Goal: Check status

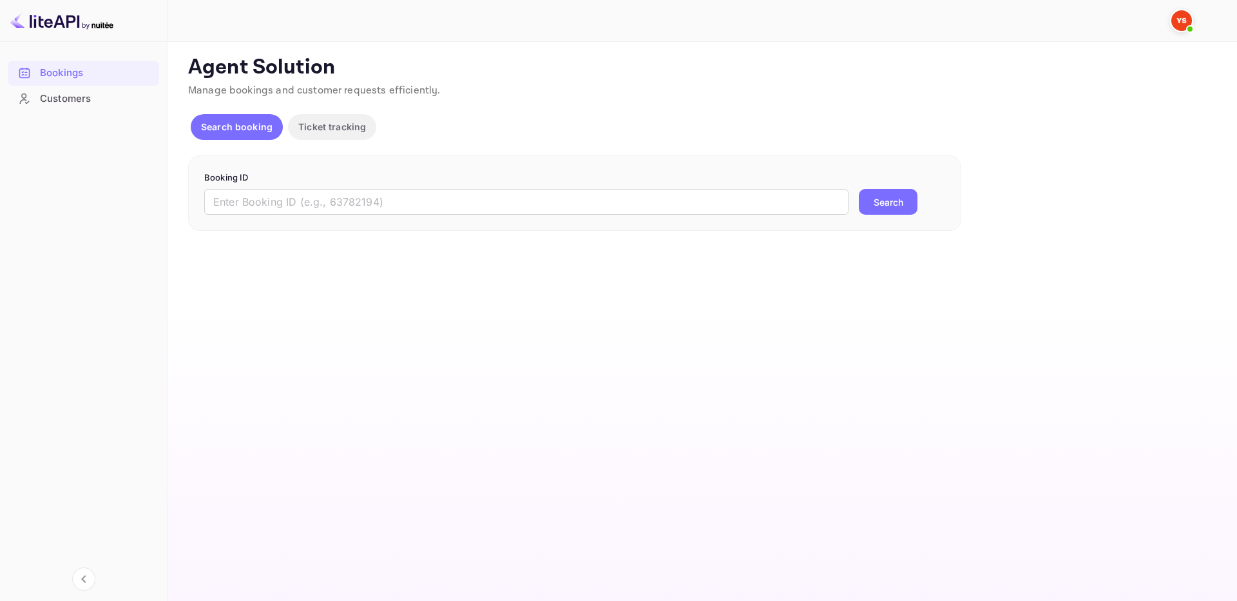
click at [722, 205] on input "text" at bounding box center [526, 202] width 644 height 26
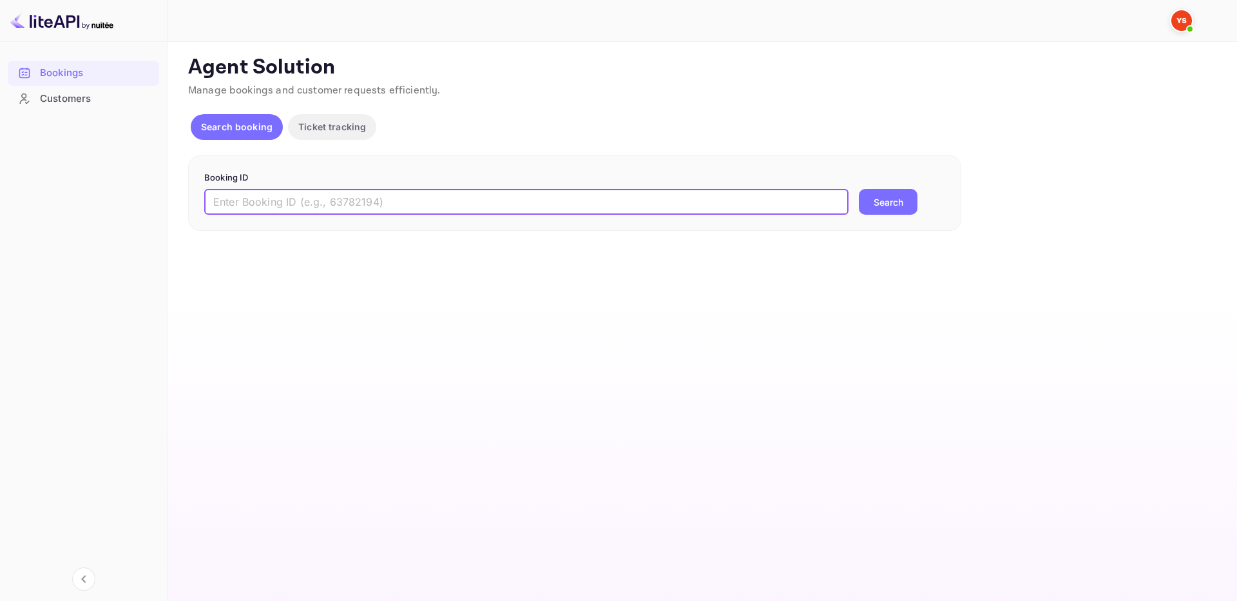
paste input "9577963"
type input "9577963"
click at [872, 202] on button "Search" at bounding box center [888, 202] width 59 height 26
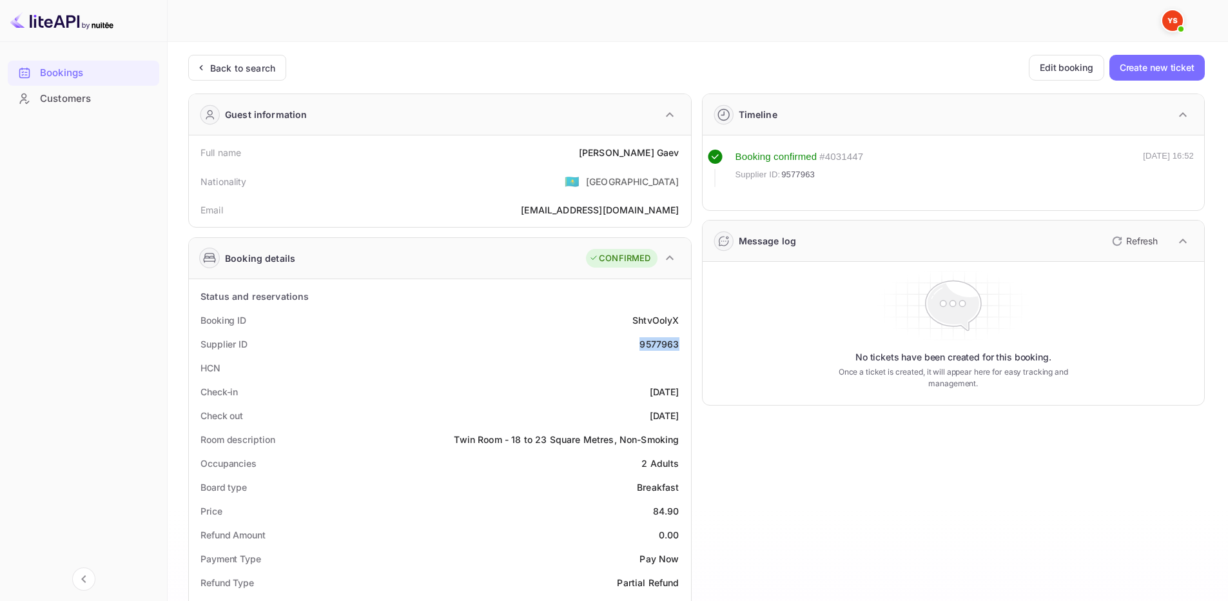
drag, startPoint x: 638, startPoint y: 344, endPoint x: 680, endPoint y: 347, distance: 42.0
click at [680, 347] on div "Supplier ID 9577963" at bounding box center [440, 344] width 492 height 24
copy div "9577963"
drag, startPoint x: 622, startPoint y: 154, endPoint x: 680, endPoint y: 158, distance: 58.1
click at [680, 158] on div "Full name [PERSON_NAME]" at bounding box center [440, 152] width 492 height 24
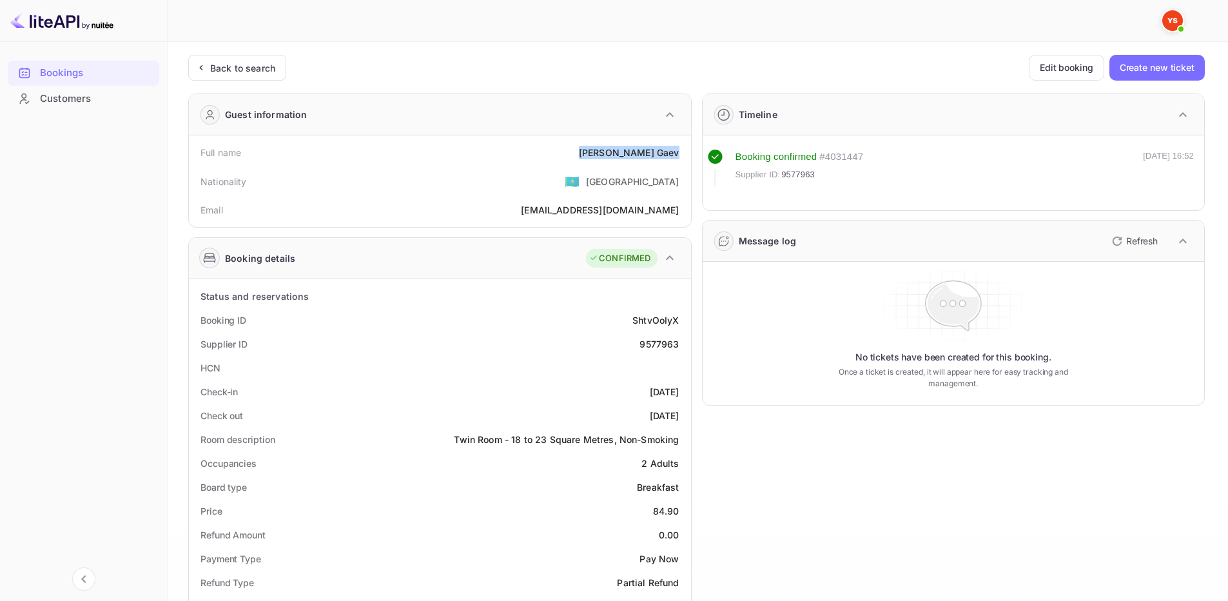
copy div "[PERSON_NAME]"
drag, startPoint x: 659, startPoint y: 508, endPoint x: 677, endPoint y: 508, distance: 17.4
click at [677, 508] on div "Price 84.90" at bounding box center [440, 511] width 492 height 24
copy div "84.90"
